Goal: Information Seeking & Learning: Check status

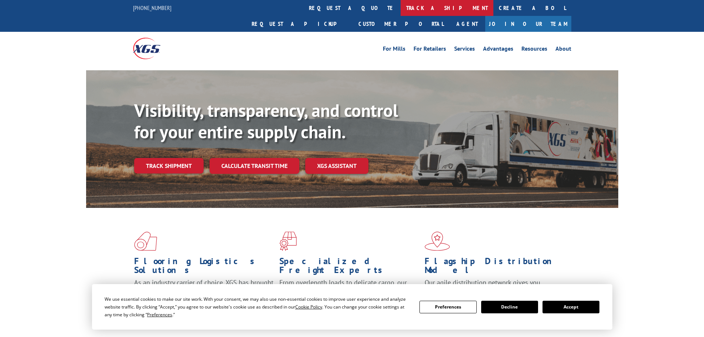
click at [401, 6] on link "track a shipment" at bounding box center [447, 8] width 93 height 16
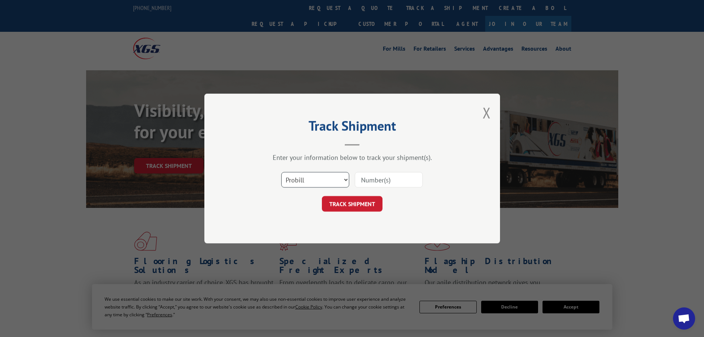
drag, startPoint x: 337, startPoint y: 177, endPoint x: 331, endPoint y: 179, distance: 6.0
click at [336, 177] on select "Select category... Probill BOL PO" at bounding box center [315, 180] width 68 height 16
select select "po"
click at [281, 172] on select "Select category... Probill BOL PO" at bounding box center [315, 180] width 68 height 16
click at [385, 184] on input at bounding box center [389, 180] width 68 height 16
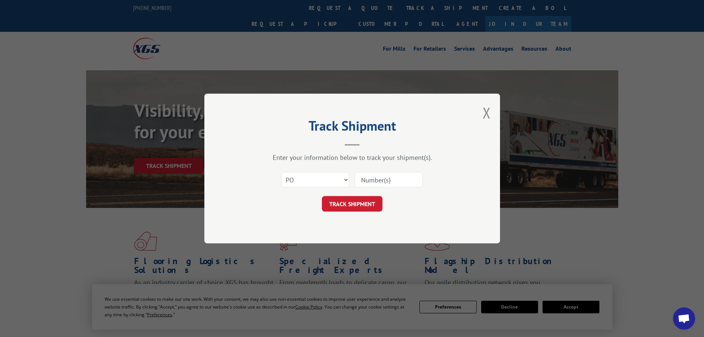
paste input "41502500"
type input "41502500"
click at [363, 204] on button "TRACK SHIPMENT" at bounding box center [352, 204] width 61 height 16
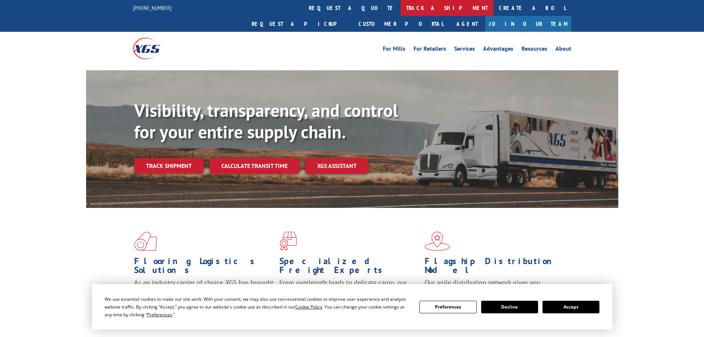
click at [401, 6] on link "track a shipment" at bounding box center [447, 8] width 93 height 16
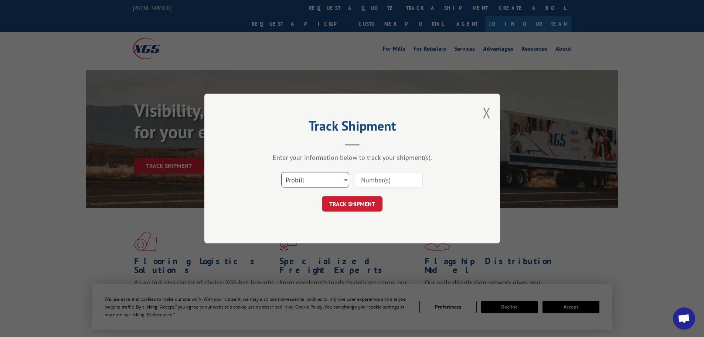
click at [336, 174] on select "Select category... Probill BOL PO" at bounding box center [315, 180] width 68 height 16
select select "po"
click at [281, 172] on select "Select category... Probill BOL PO" at bounding box center [315, 180] width 68 height 16
click at [413, 180] on input at bounding box center [389, 180] width 68 height 16
paste input "06504152"
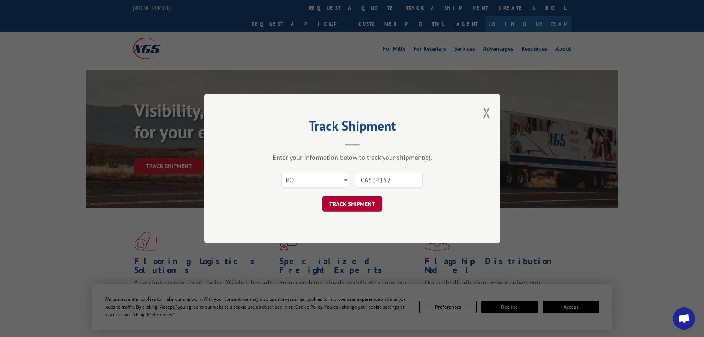
type input "06504152"
click at [362, 202] on button "TRACK SHIPMENT" at bounding box center [352, 204] width 61 height 16
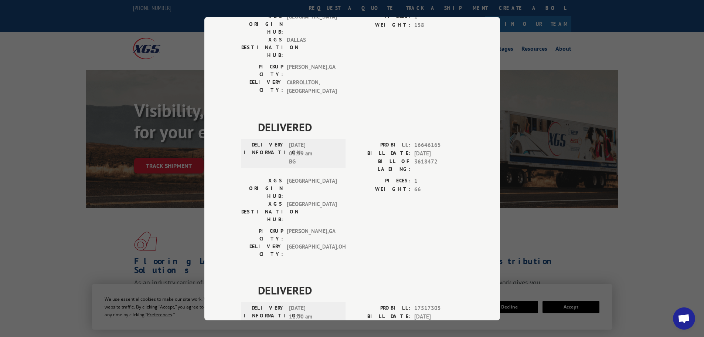
scroll to position [286, 0]
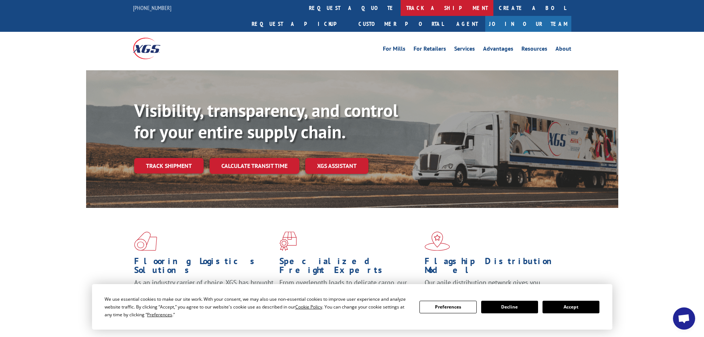
click at [401, 12] on link "track a shipment" at bounding box center [447, 8] width 93 height 16
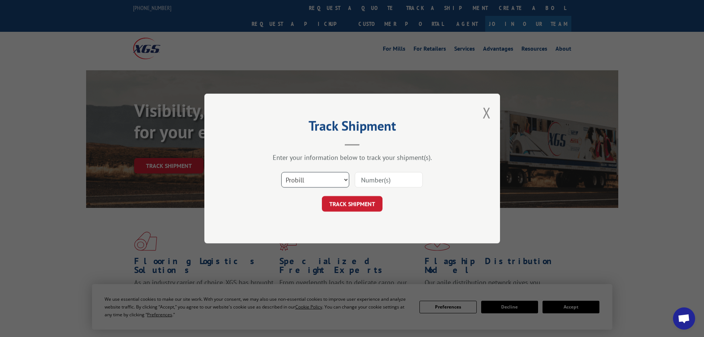
click at [328, 178] on select "Select category... Probill BOL PO" at bounding box center [315, 180] width 68 height 16
select select "po"
click at [281, 172] on select "Select category... Probill BOL PO" at bounding box center [315, 180] width 68 height 16
click at [371, 184] on input at bounding box center [389, 180] width 68 height 16
paste input "11508739"
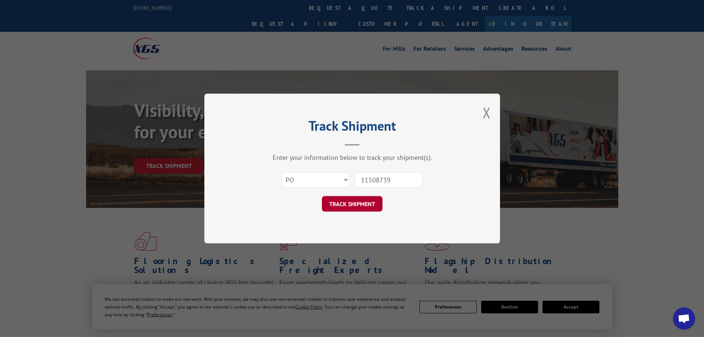
type input "11508739"
click at [365, 209] on button "TRACK SHIPMENT" at bounding box center [352, 204] width 61 height 16
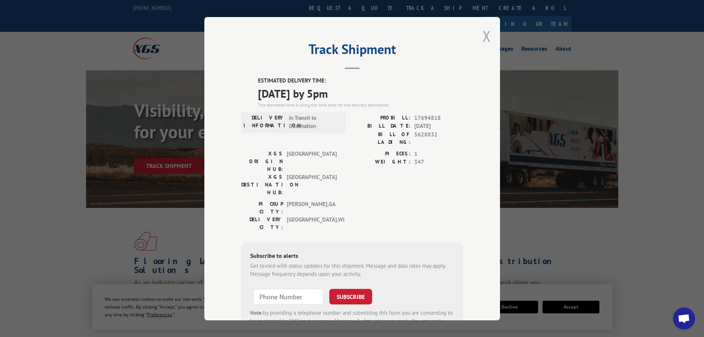
click at [486, 36] on button "Close modal" at bounding box center [487, 36] width 8 height 20
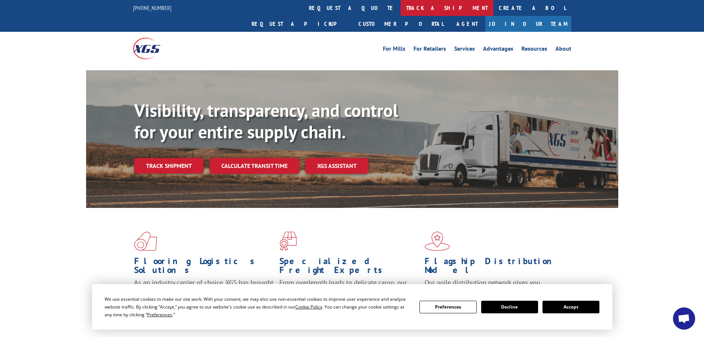
click at [401, 11] on link "track a shipment" at bounding box center [447, 8] width 93 height 16
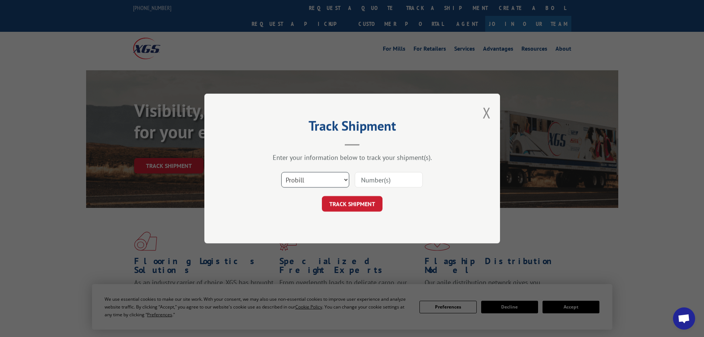
drag, startPoint x: 337, startPoint y: 177, endPoint x: 334, endPoint y: 181, distance: 5.0
click at [337, 177] on select "Select category... Probill BOL PO" at bounding box center [315, 180] width 68 height 16
select select "po"
click at [281, 172] on select "Select category... Probill BOL PO" at bounding box center [315, 180] width 68 height 16
click at [375, 177] on input at bounding box center [389, 180] width 68 height 16
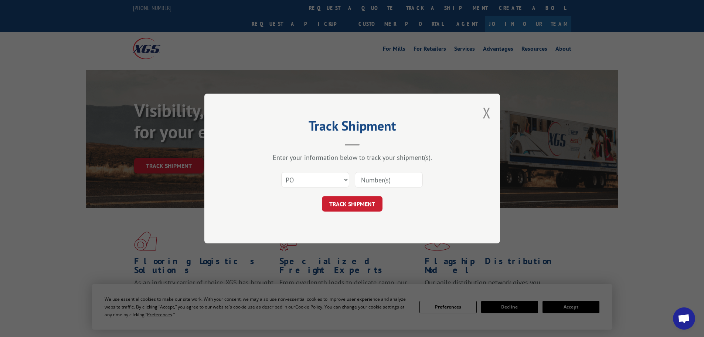
paste input "09523518"
type input "09523518"
click at [353, 199] on button "TRACK SHIPMENT" at bounding box center [352, 204] width 61 height 16
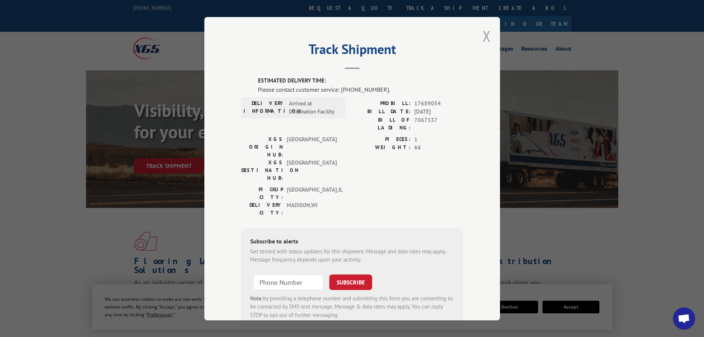
click at [483, 33] on button "Close modal" at bounding box center [487, 36] width 8 height 20
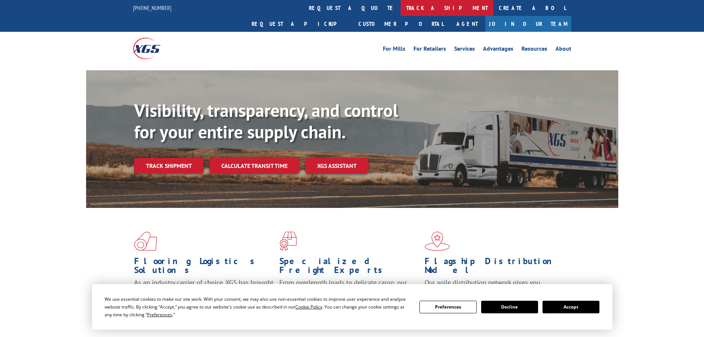
click at [401, 5] on link "track a shipment" at bounding box center [447, 8] width 93 height 16
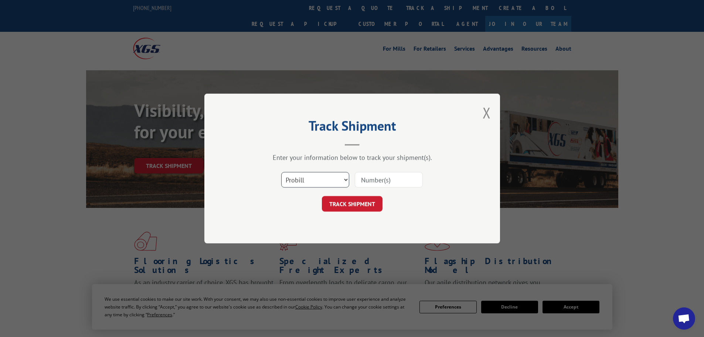
click at [343, 180] on select "Select category... Probill BOL PO" at bounding box center [315, 180] width 68 height 16
select select "po"
click at [281, 172] on select "Select category... Probill BOL PO" at bounding box center [315, 180] width 68 height 16
click at [372, 183] on input at bounding box center [389, 180] width 68 height 16
paste input "41502500"
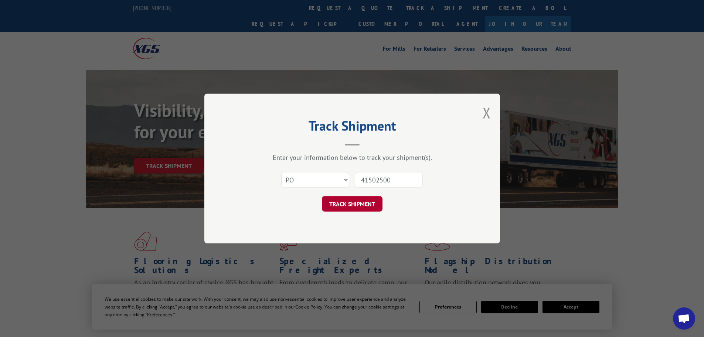
type input "41502500"
click at [372, 209] on button "TRACK SHIPMENT" at bounding box center [352, 204] width 61 height 16
